Goal: Unclear: Browse casually

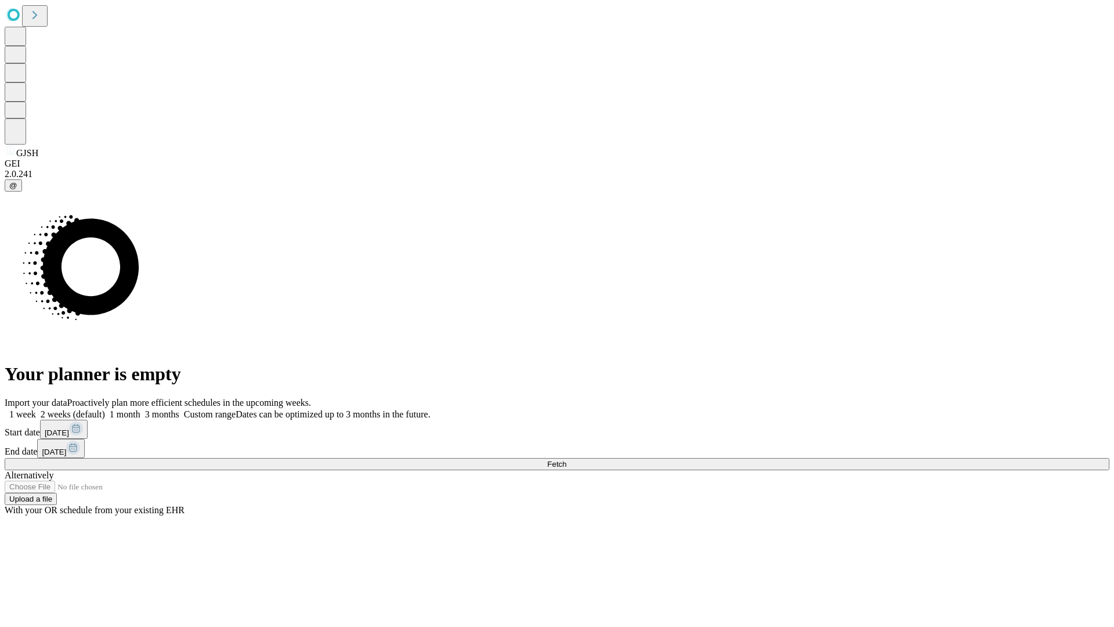
click at [566, 459] on span "Fetch" at bounding box center [556, 463] width 19 height 9
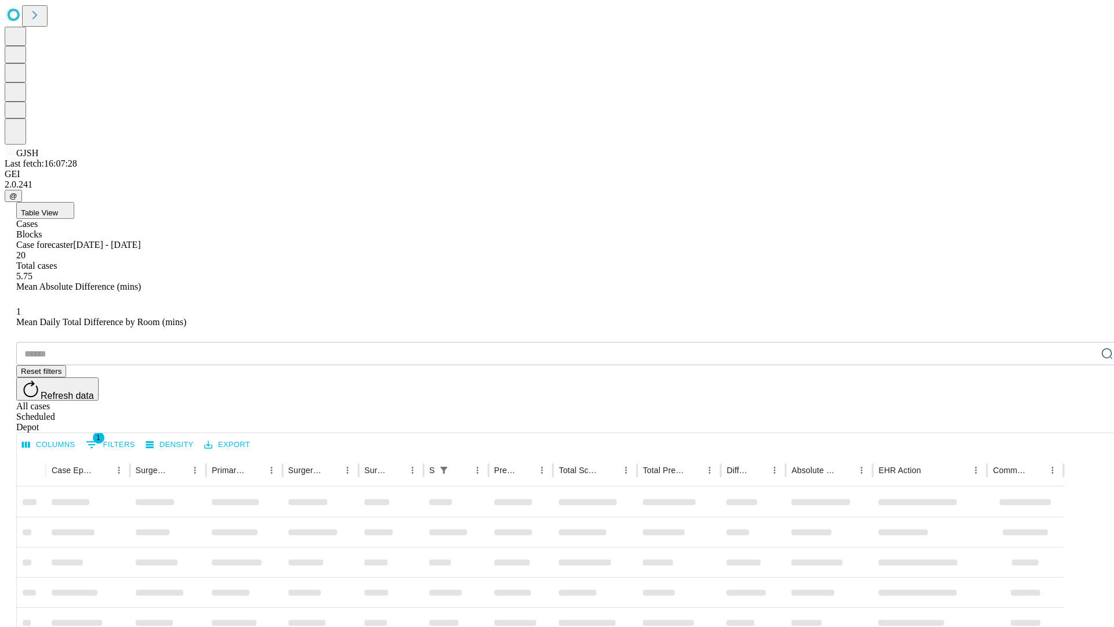
click at [1084, 422] on div "Depot" at bounding box center [568, 427] width 1105 height 10
